Goal: Information Seeking & Learning: Learn about a topic

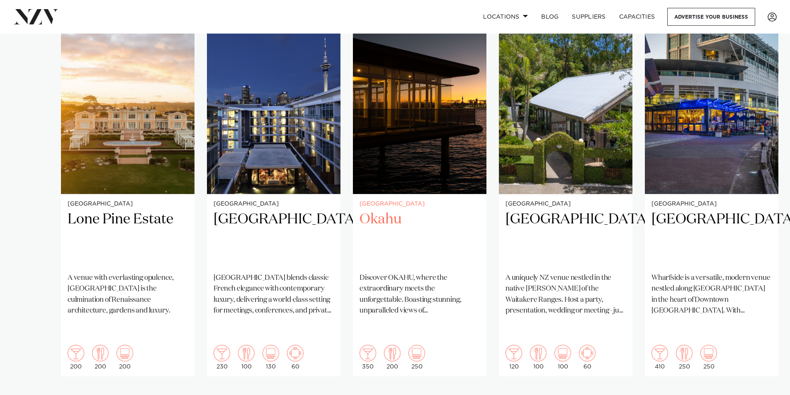
scroll to position [580, 0]
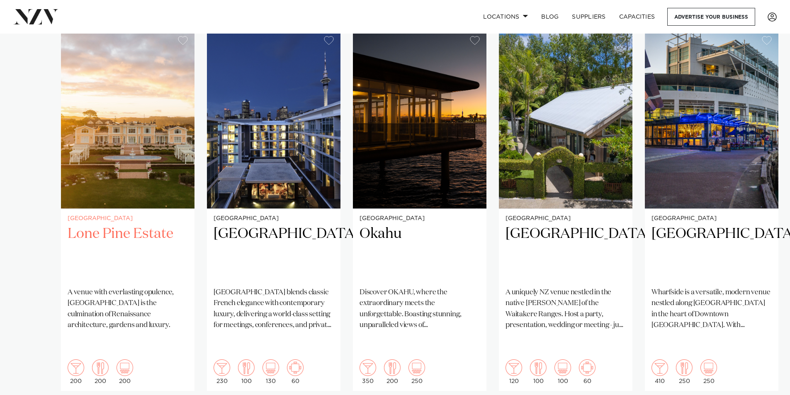
click at [113, 225] on h2 "Lone Pine Estate" at bounding box center [128, 253] width 120 height 56
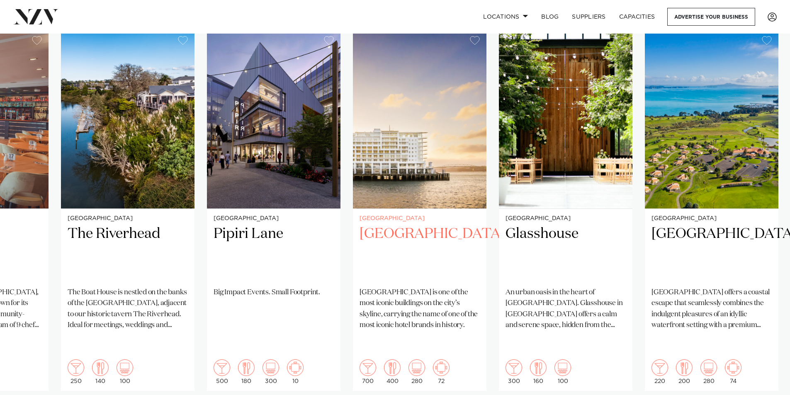
click at [386, 225] on h2 "[GEOGRAPHIC_DATA]" at bounding box center [419, 253] width 120 height 56
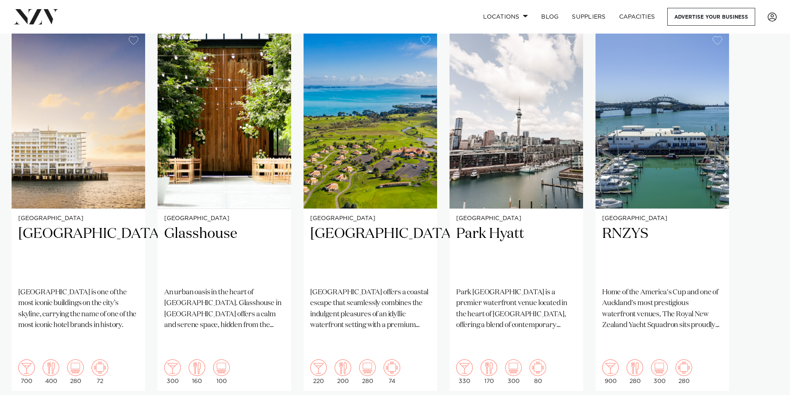
click at [762, 387] on swiper-container "[GEOGRAPHIC_DATA] [GEOGRAPHIC_DATA] A venue with everlasting opulence, [GEOGRAP…" at bounding box center [395, 229] width 790 height 401
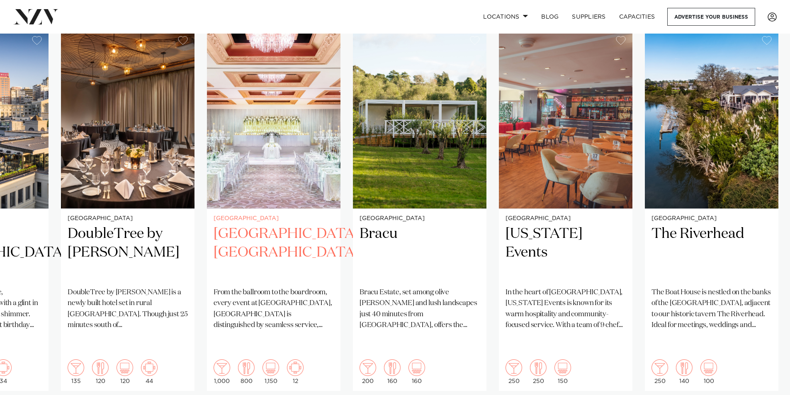
click at [252, 225] on h2 "[GEOGRAPHIC_DATA], [GEOGRAPHIC_DATA]" at bounding box center [274, 253] width 120 height 56
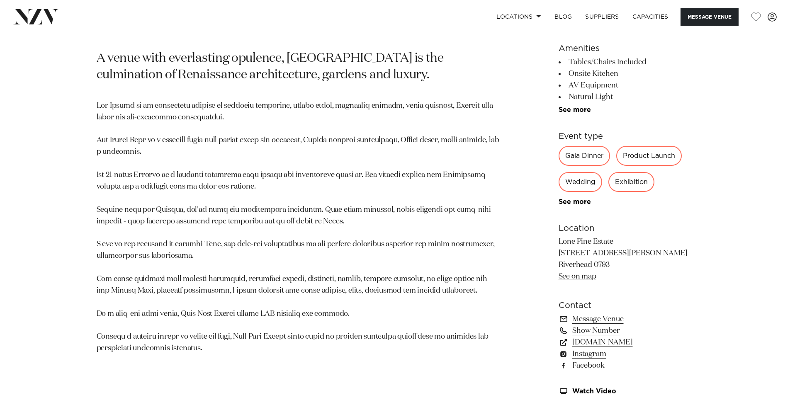
scroll to position [539, 0]
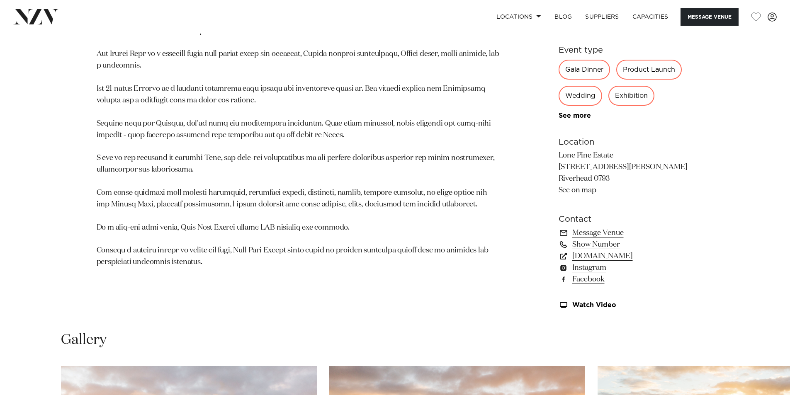
click at [589, 99] on div "Wedding" at bounding box center [580, 96] width 44 height 20
click at [576, 102] on div "Wedding" at bounding box center [580, 96] width 44 height 20
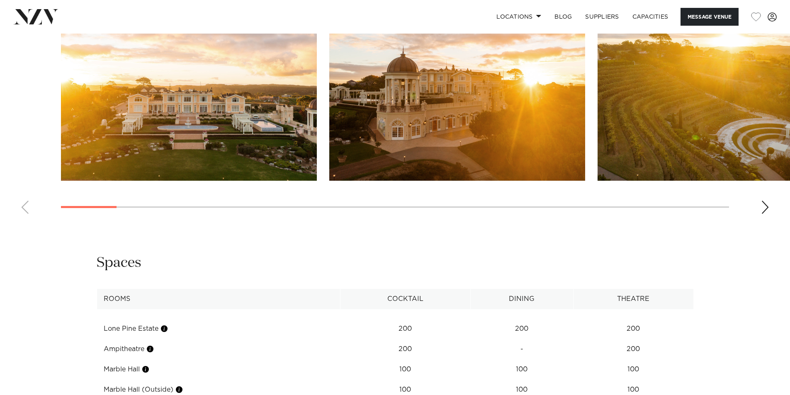
scroll to position [746, 0]
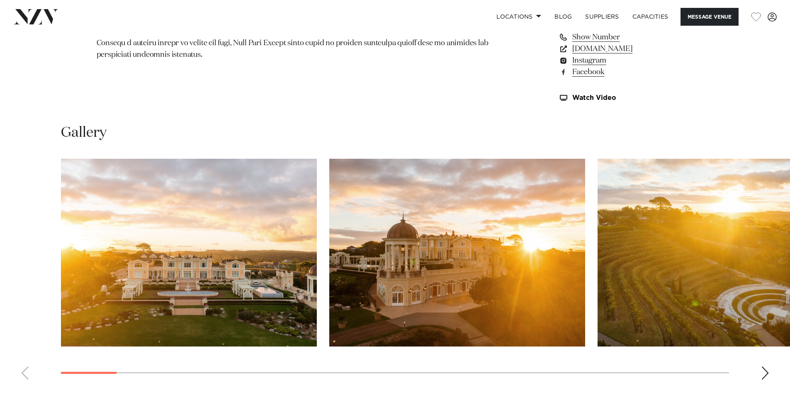
click at [707, 264] on img "3 / 30" at bounding box center [725, 253] width 256 height 188
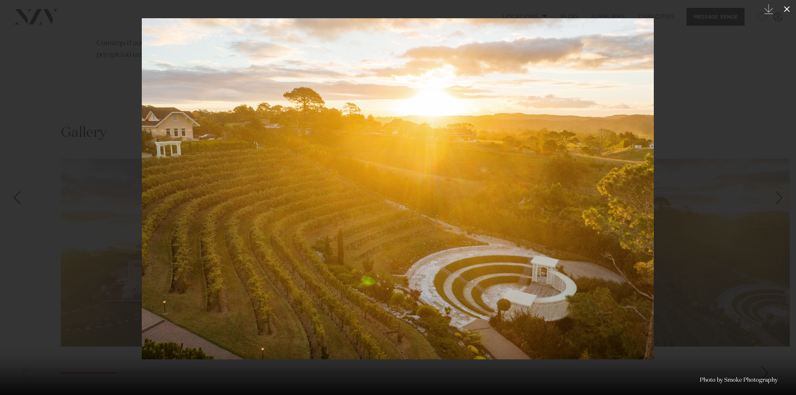
click at [789, 7] on icon at bounding box center [787, 9] width 10 height 10
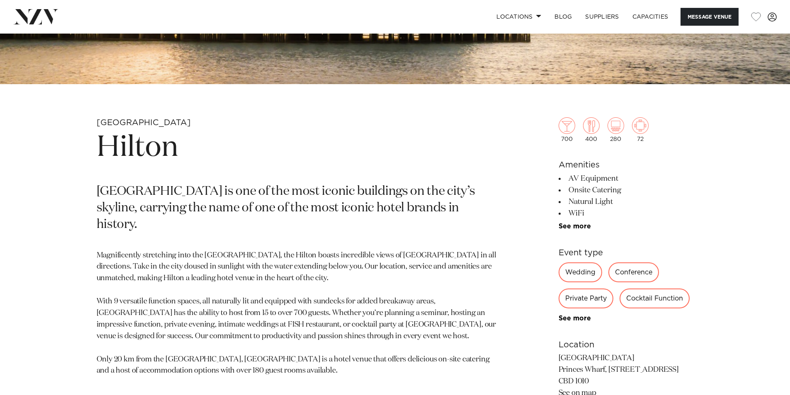
scroll to position [249, 0]
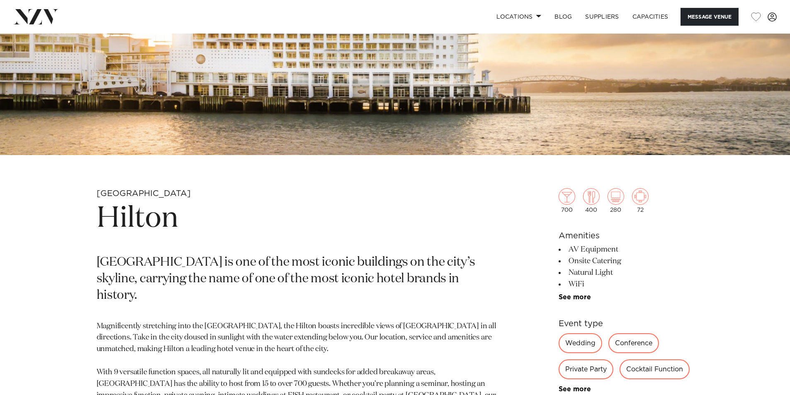
click at [587, 347] on div "Wedding" at bounding box center [580, 343] width 44 height 20
click at [582, 338] on div "Wedding" at bounding box center [580, 343] width 44 height 20
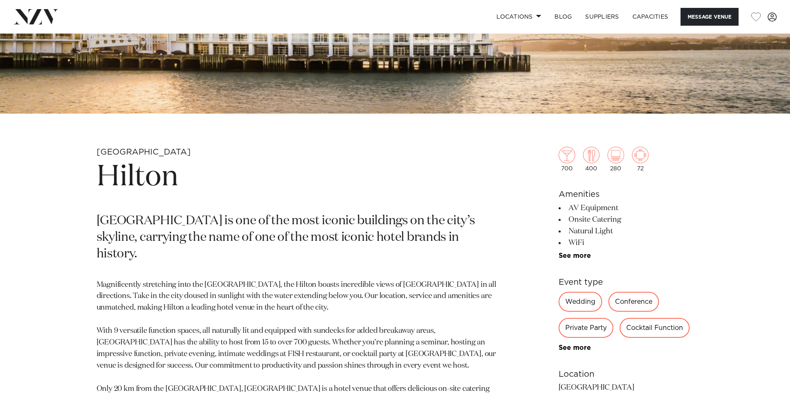
click at [575, 304] on div "Wedding" at bounding box center [580, 302] width 44 height 20
click at [577, 298] on div "Wedding" at bounding box center [580, 302] width 44 height 20
click at [577, 301] on div "Wedding" at bounding box center [580, 302] width 44 height 20
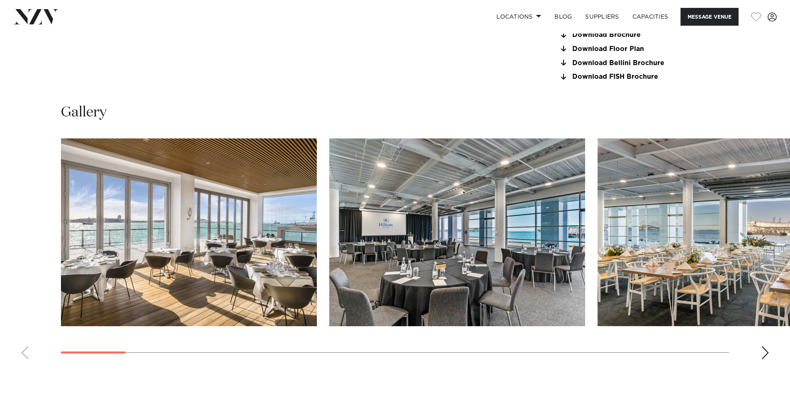
scroll to position [871, 0]
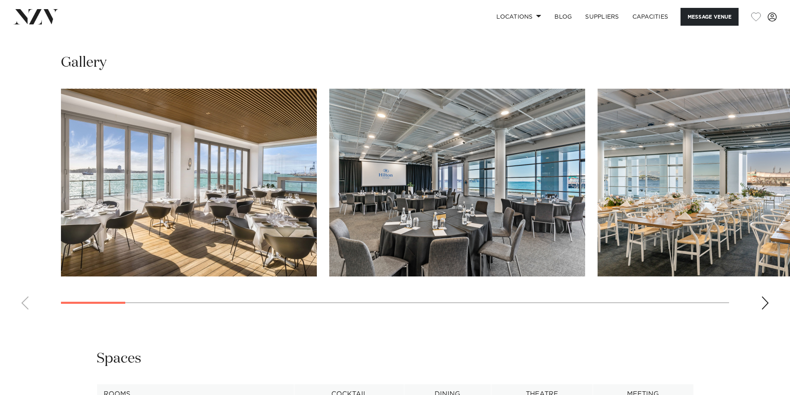
click at [759, 302] on swiper-container at bounding box center [395, 203] width 790 height 228
click at [765, 304] on div "Next slide" at bounding box center [765, 302] width 8 height 13
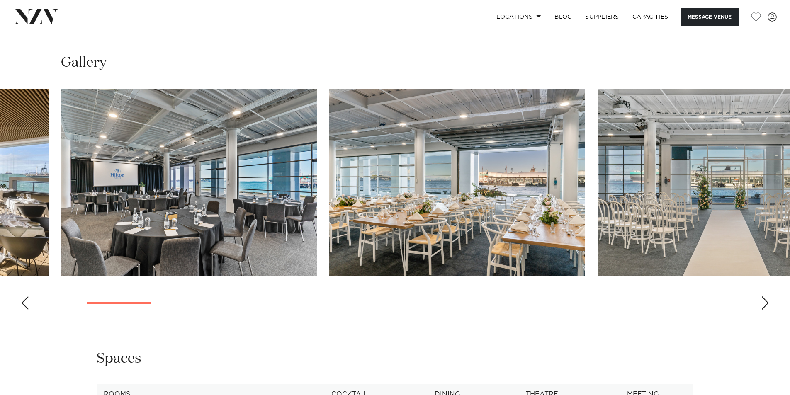
click at [765, 304] on div "Next slide" at bounding box center [765, 302] width 8 height 13
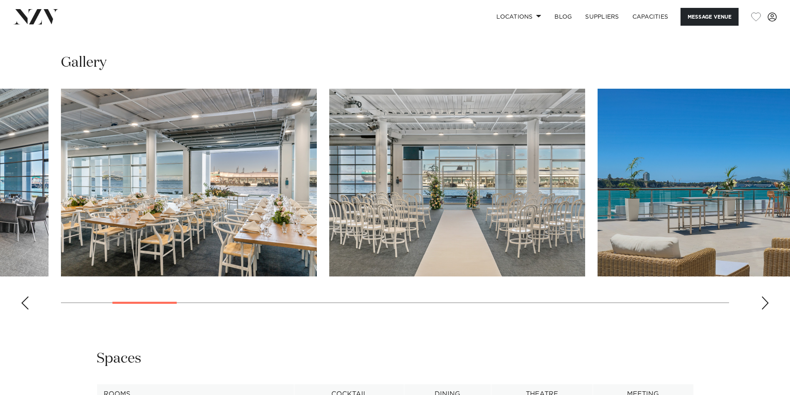
click at [765, 304] on div "Next slide" at bounding box center [765, 302] width 8 height 13
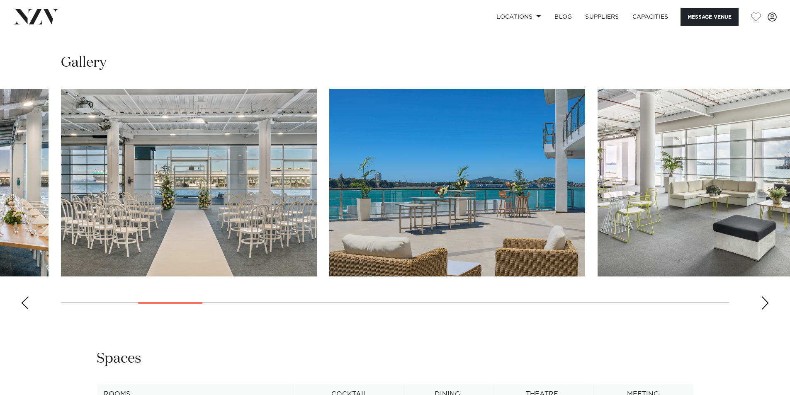
click at [765, 304] on div "Next slide" at bounding box center [765, 302] width 8 height 13
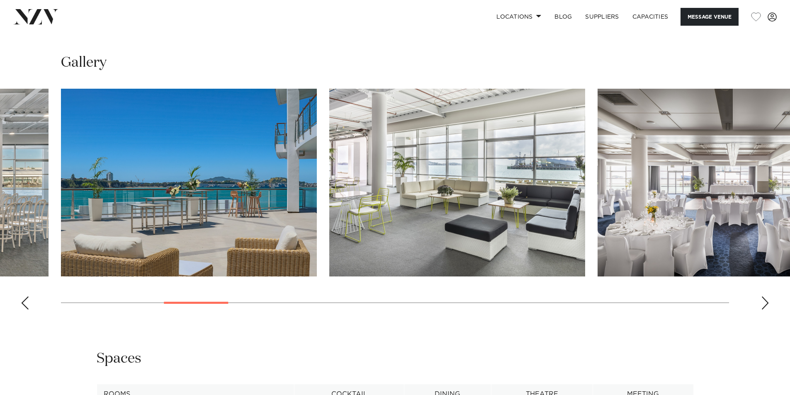
click at [765, 304] on div "Next slide" at bounding box center [765, 302] width 8 height 13
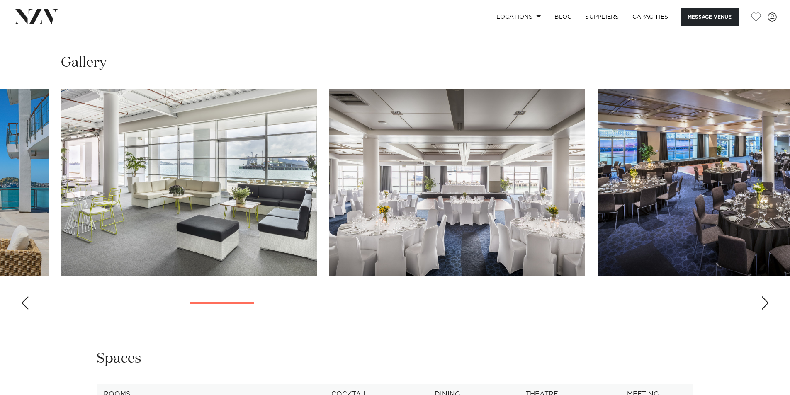
click at [765, 304] on div "Next slide" at bounding box center [765, 302] width 8 height 13
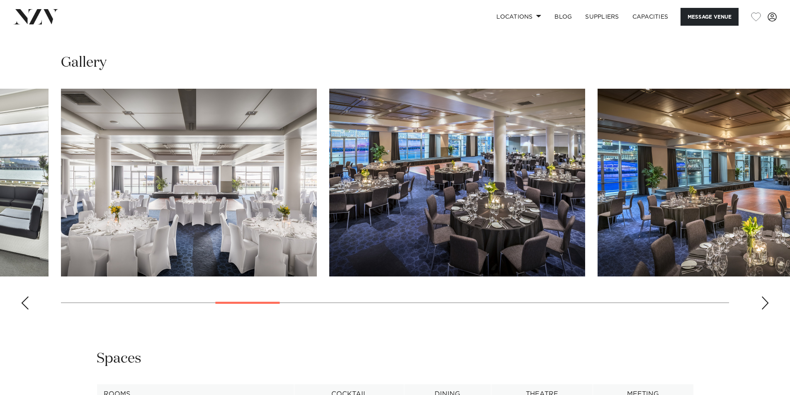
click at [765, 304] on div "Next slide" at bounding box center [765, 302] width 8 height 13
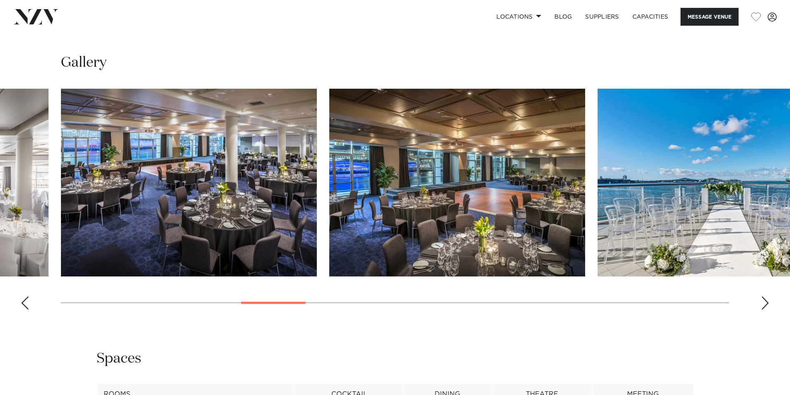
click at [765, 304] on div "Next slide" at bounding box center [765, 302] width 8 height 13
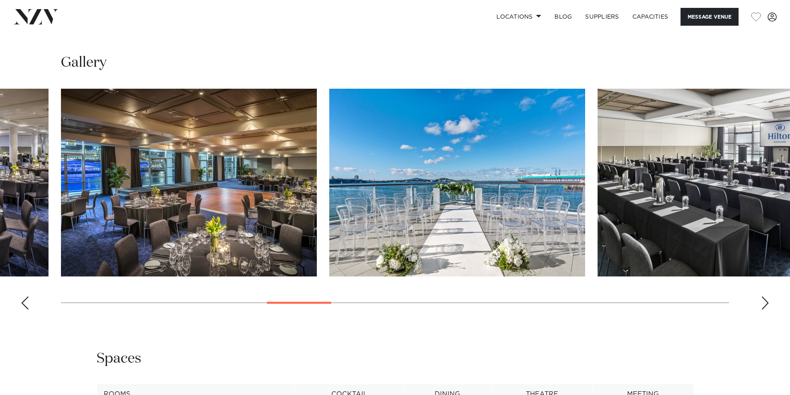
click at [765, 304] on div "Next slide" at bounding box center [765, 302] width 8 height 13
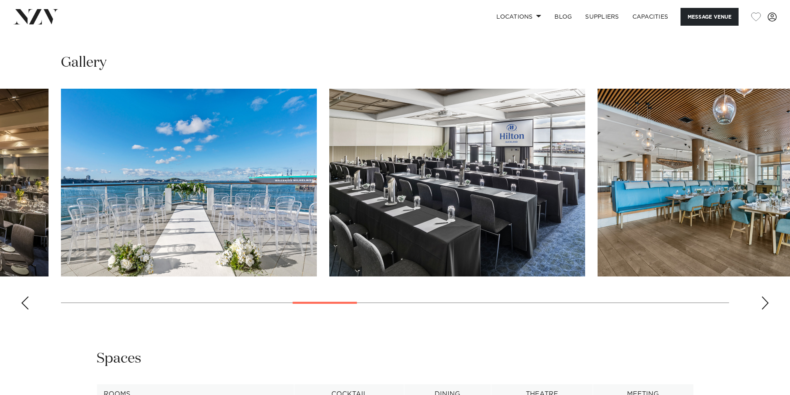
click at [765, 304] on div "Next slide" at bounding box center [765, 302] width 8 height 13
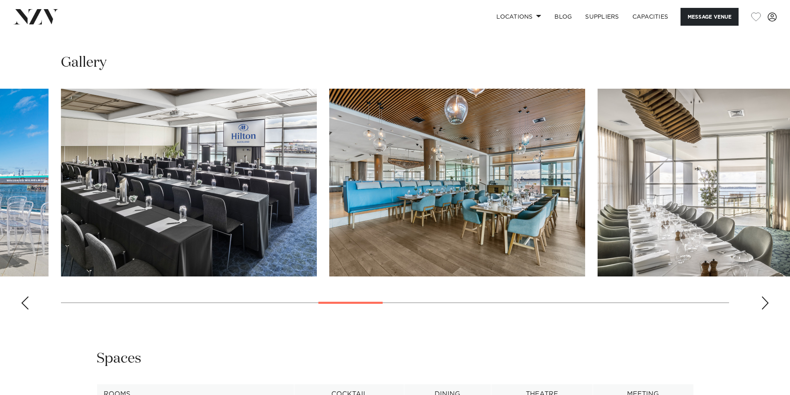
click at [765, 304] on div "Next slide" at bounding box center [765, 302] width 8 height 13
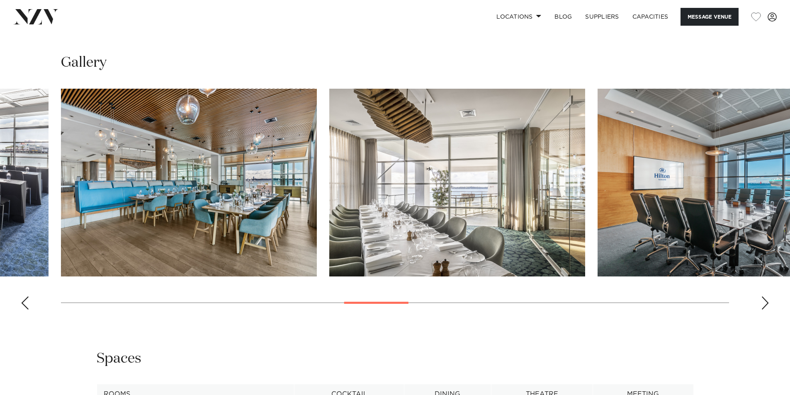
click at [765, 304] on div "Next slide" at bounding box center [765, 302] width 8 height 13
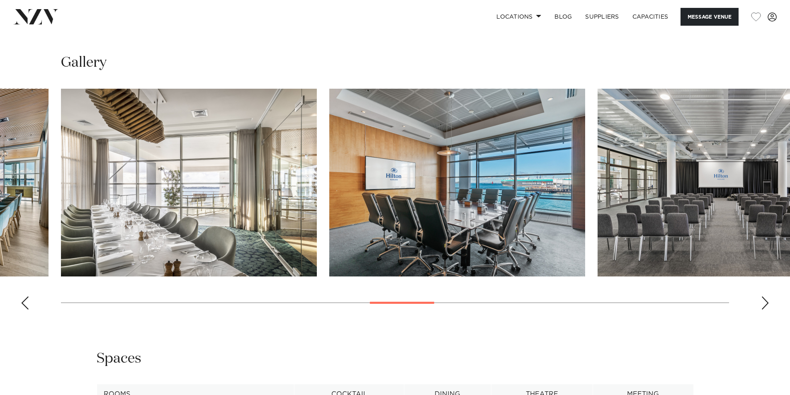
click at [765, 304] on div "Next slide" at bounding box center [765, 302] width 8 height 13
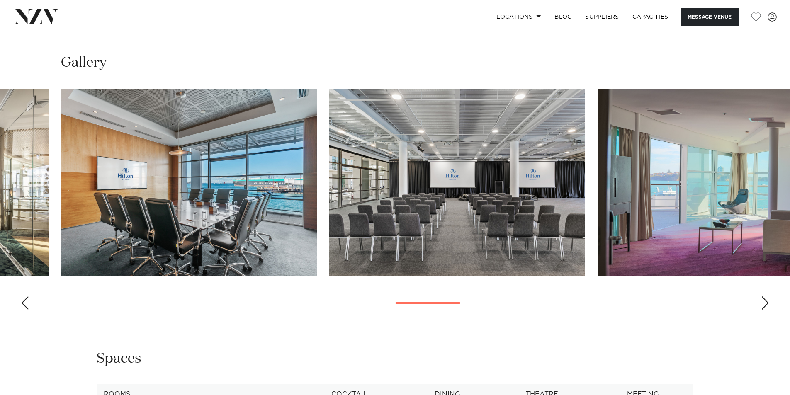
click at [765, 304] on div "Next slide" at bounding box center [765, 302] width 8 height 13
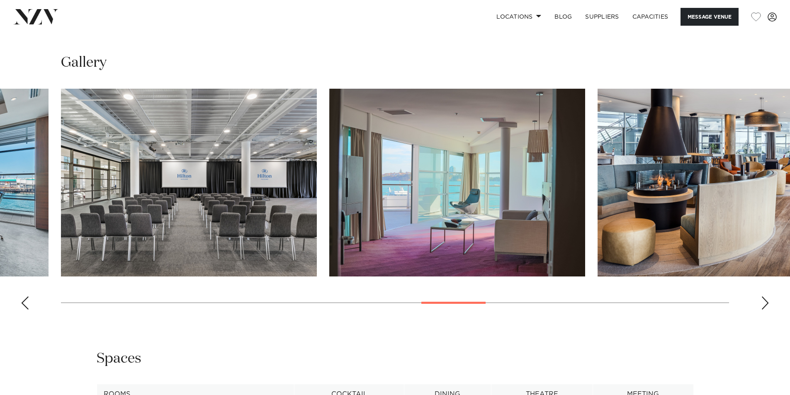
click at [765, 304] on div "Next slide" at bounding box center [765, 302] width 8 height 13
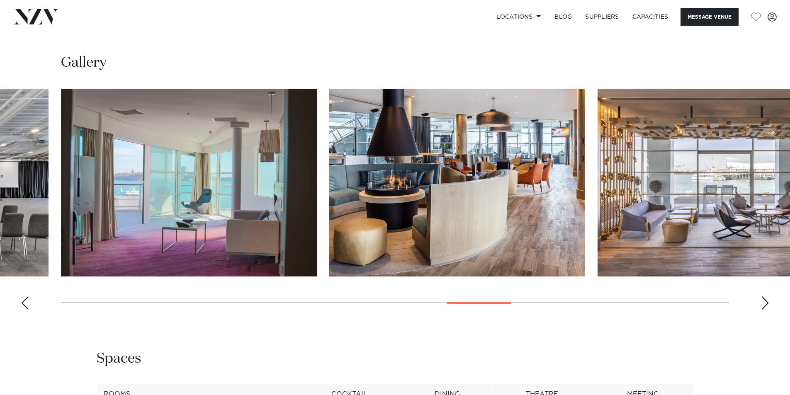
click at [765, 304] on div "Next slide" at bounding box center [765, 302] width 8 height 13
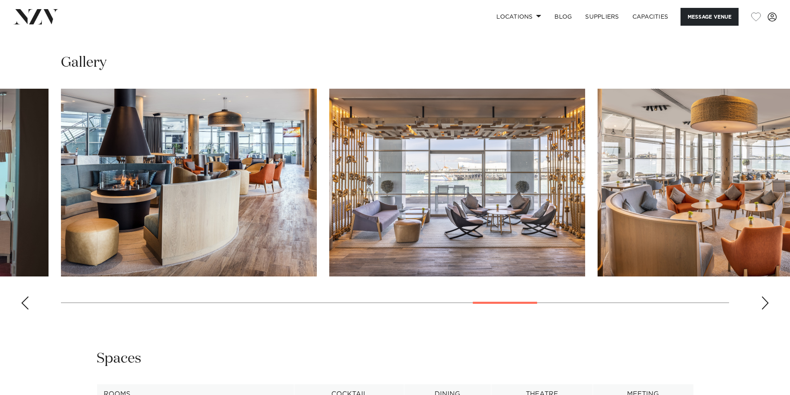
click at [765, 304] on div "Next slide" at bounding box center [765, 302] width 8 height 13
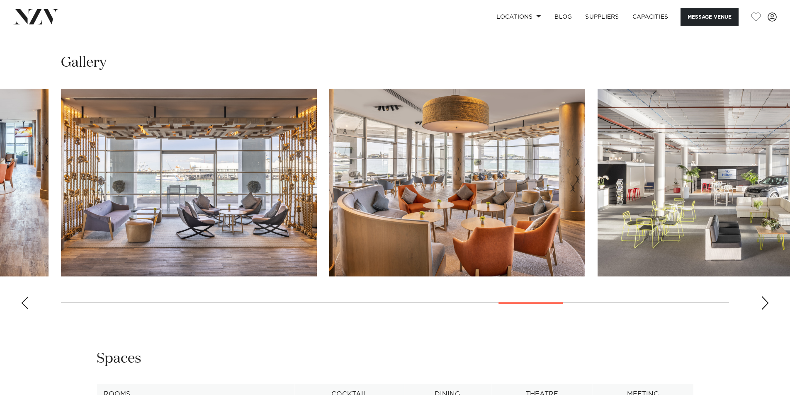
click at [765, 304] on div "Next slide" at bounding box center [765, 302] width 8 height 13
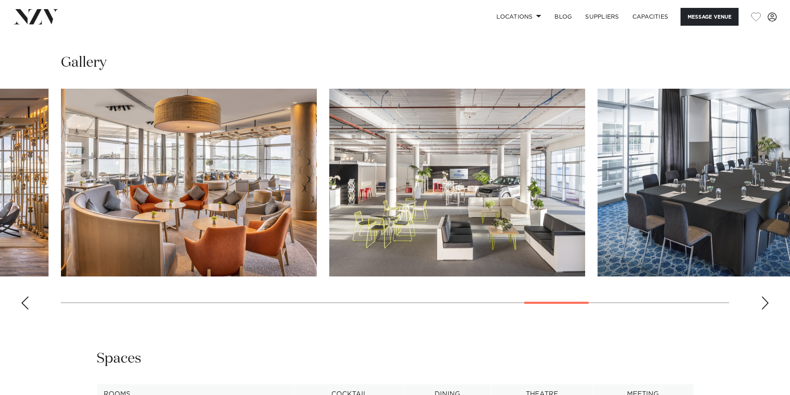
click at [765, 304] on div "Next slide" at bounding box center [765, 302] width 8 height 13
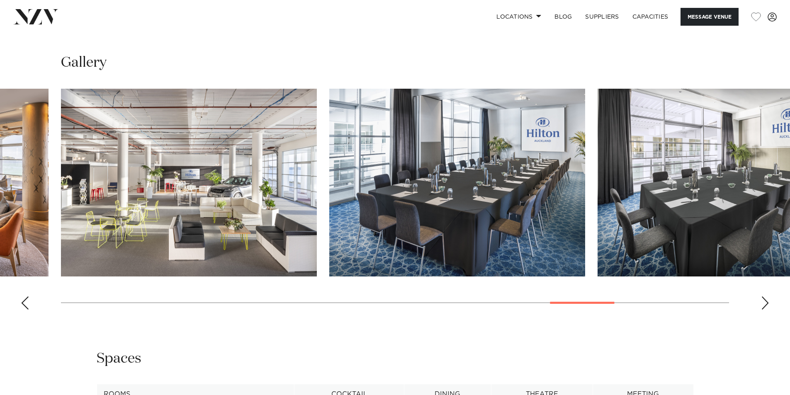
click at [765, 304] on div "Next slide" at bounding box center [765, 302] width 8 height 13
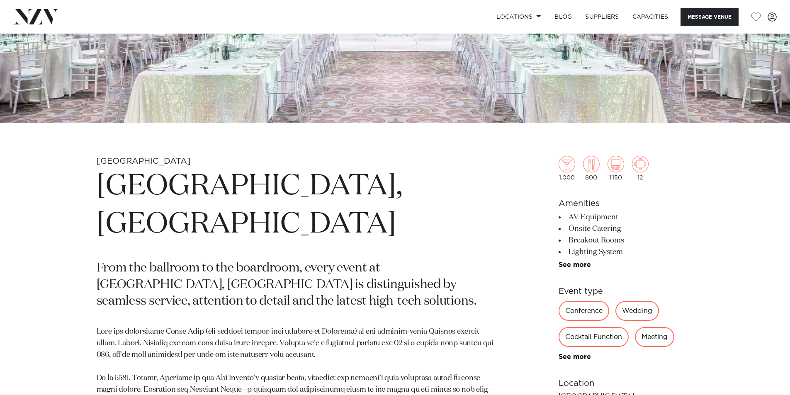
scroll to position [373, 0]
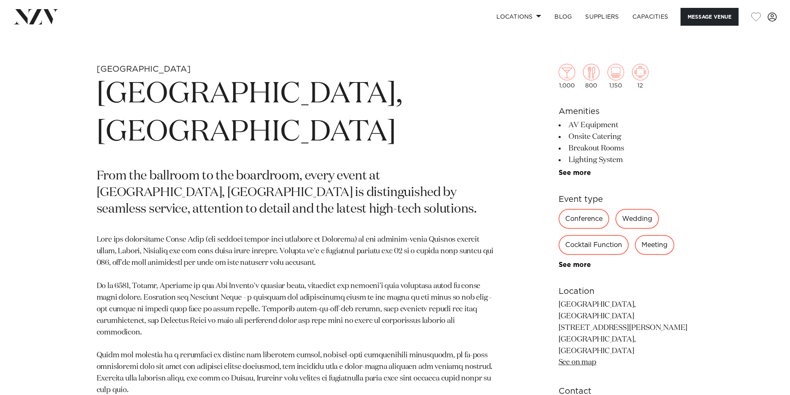
click at [641, 221] on div "Wedding" at bounding box center [637, 219] width 44 height 20
click at [636, 216] on div "Wedding" at bounding box center [637, 219] width 44 height 20
click at [635, 216] on div "Wedding" at bounding box center [637, 219] width 44 height 20
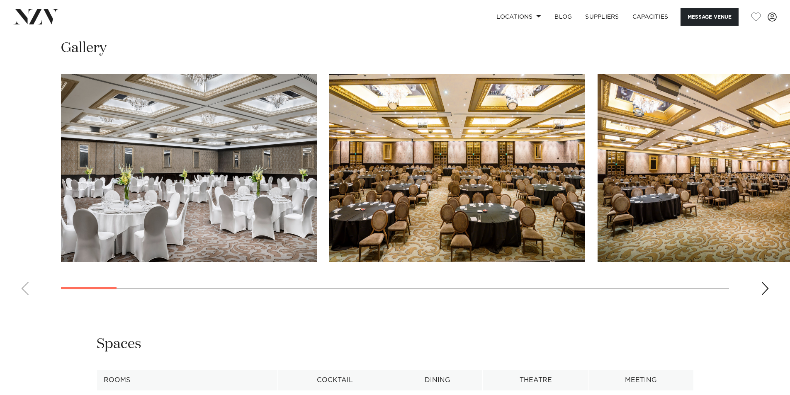
scroll to position [871, 0]
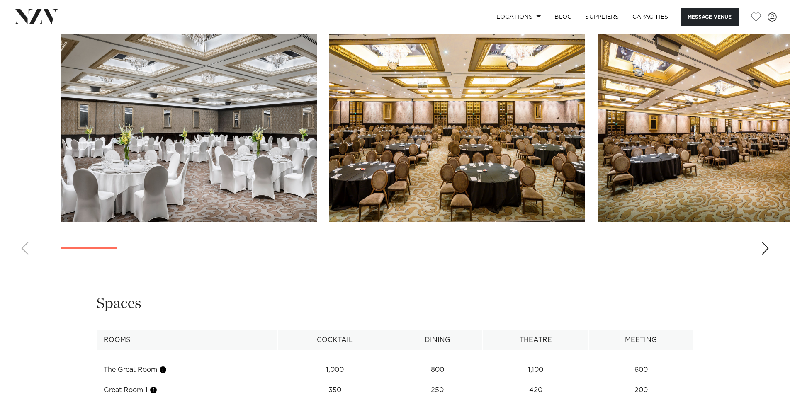
click at [762, 242] on div "Next slide" at bounding box center [765, 248] width 8 height 13
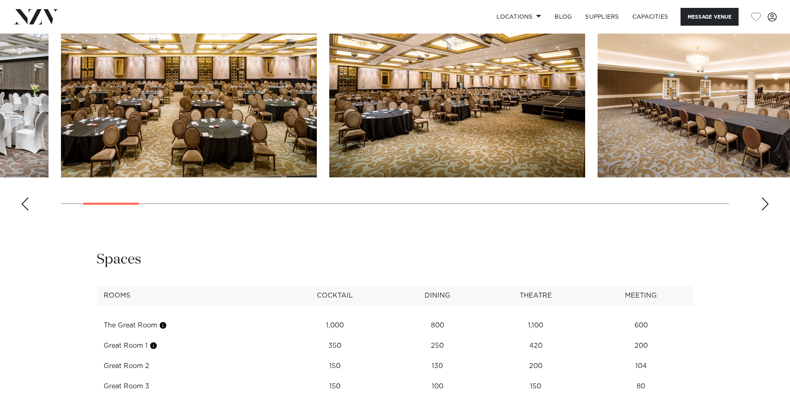
scroll to position [953, 0]
